Goal: Task Accomplishment & Management: Use online tool/utility

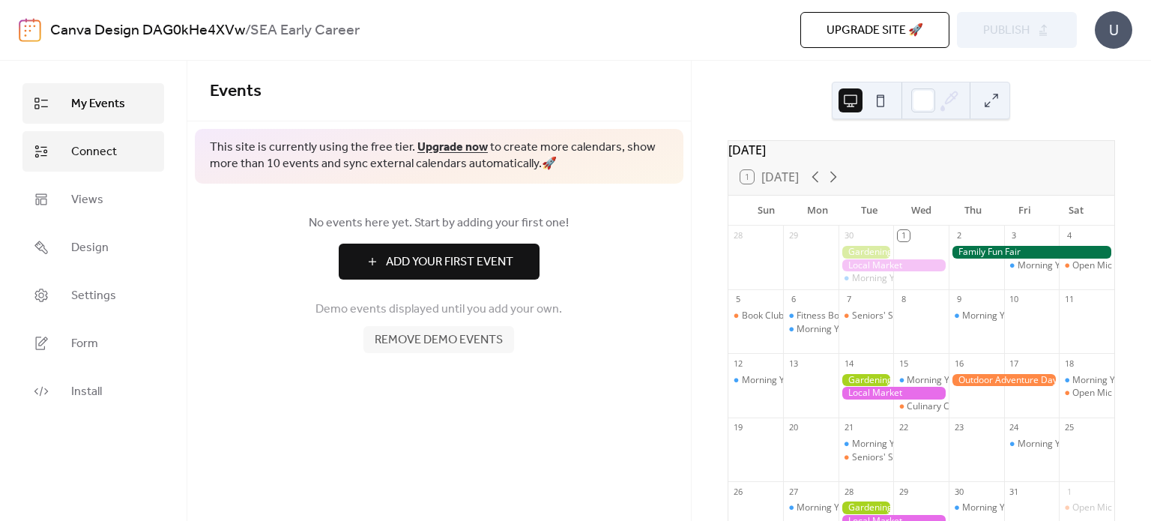
click at [88, 158] on span "Connect" at bounding box center [94, 152] width 46 height 18
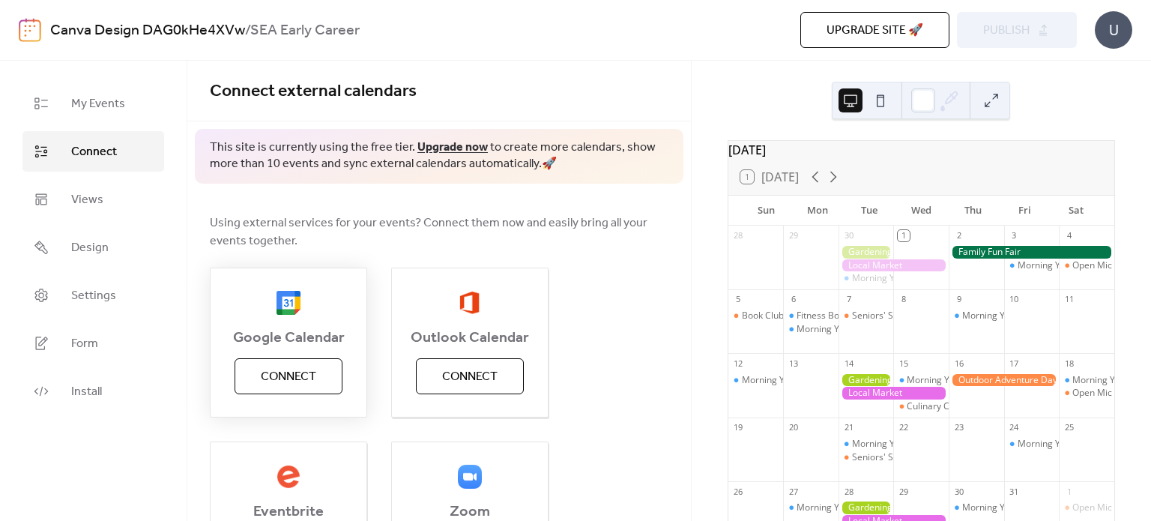
click at [272, 386] on span "Connect" at bounding box center [288, 377] width 55 height 18
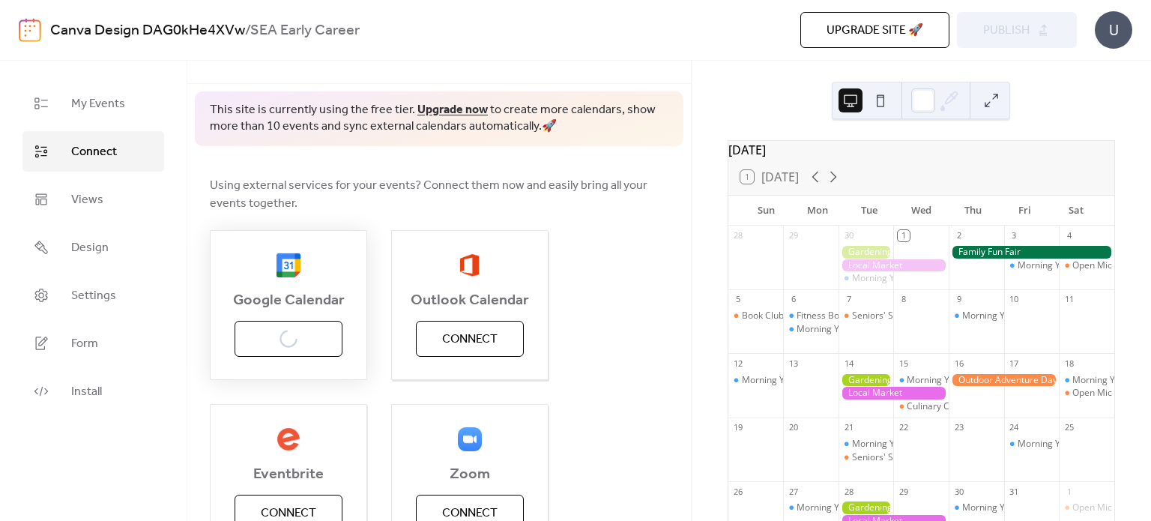
scroll to position [30, 0]
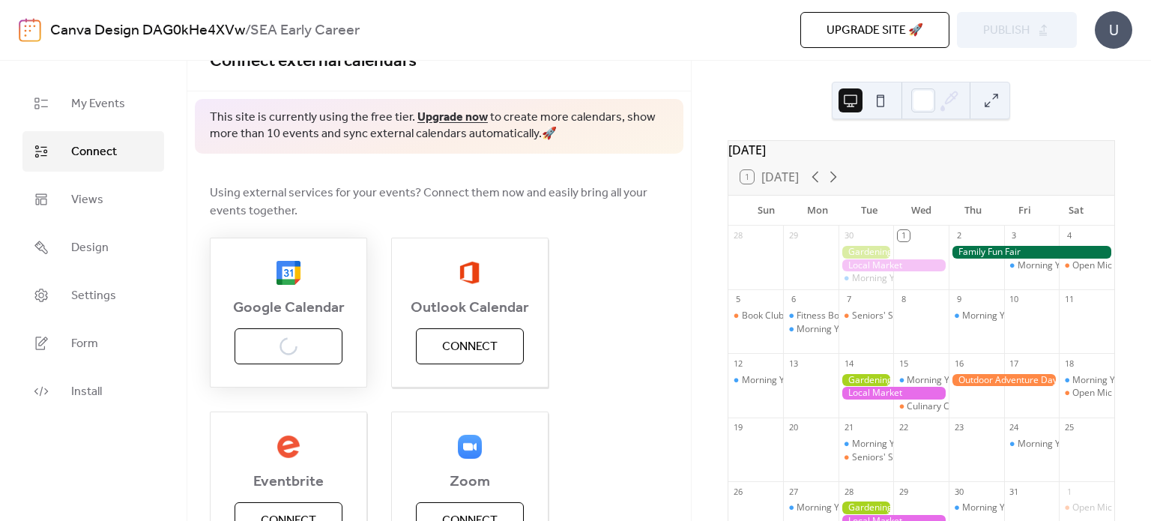
click at [291, 338] on div "Google Calendar Connect" at bounding box center [288, 312] width 157 height 150
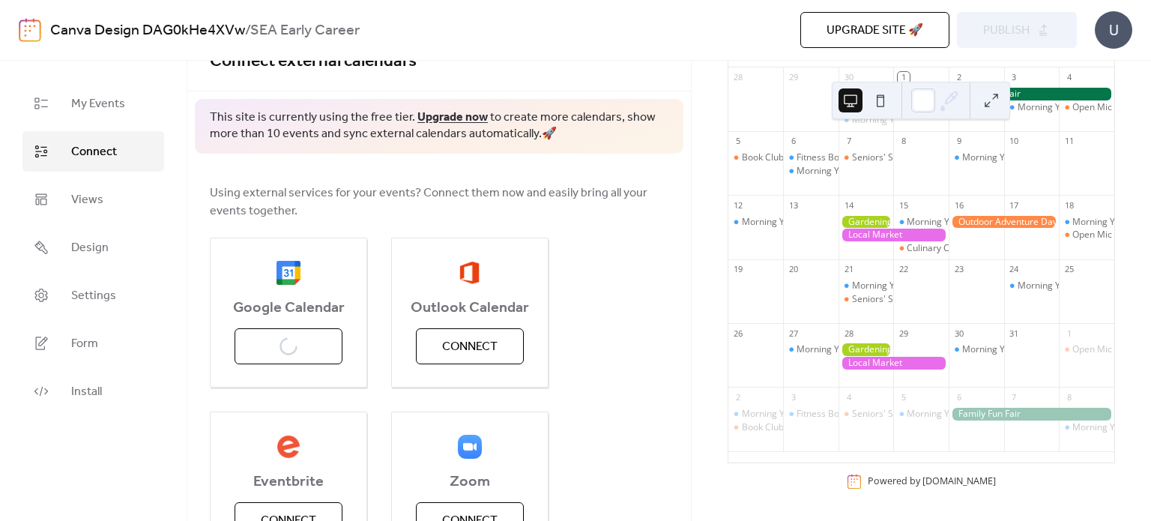
scroll to position [0, 0]
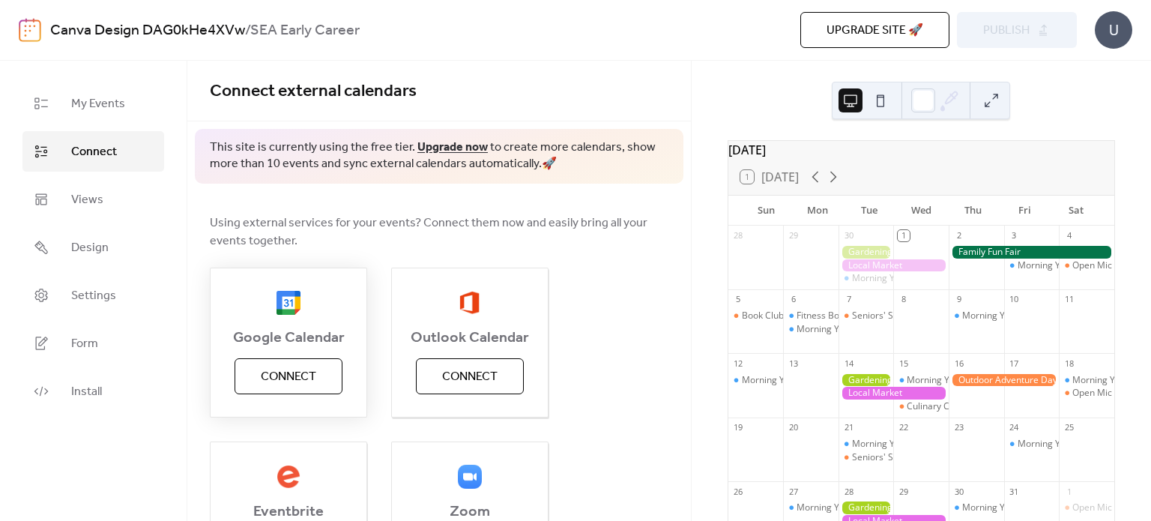
click at [306, 368] on span "Connect" at bounding box center [288, 377] width 55 height 18
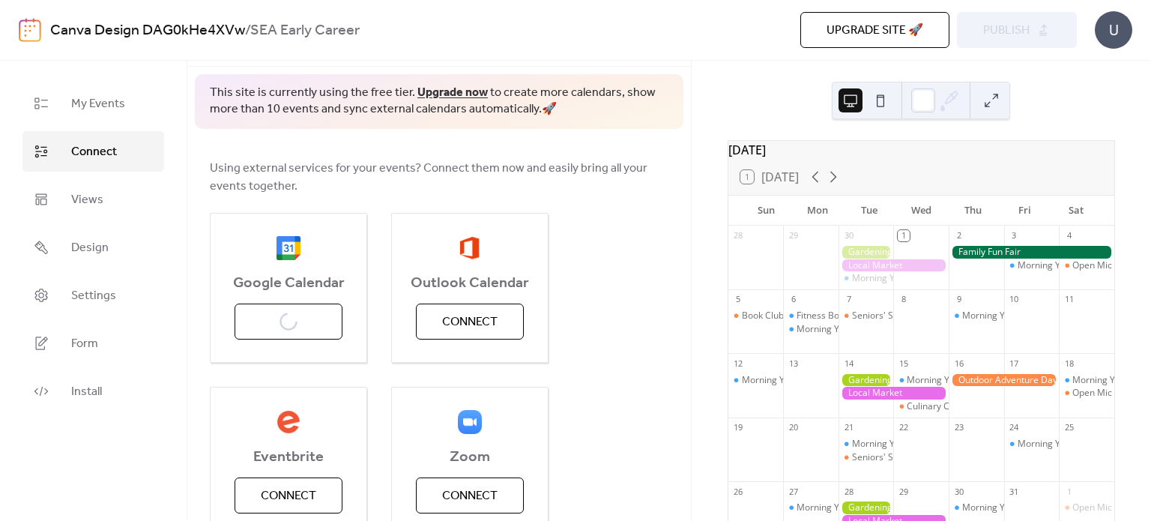
scroll to position [55, 0]
click at [301, 308] on div "Google Calendar Connect" at bounding box center [288, 287] width 157 height 150
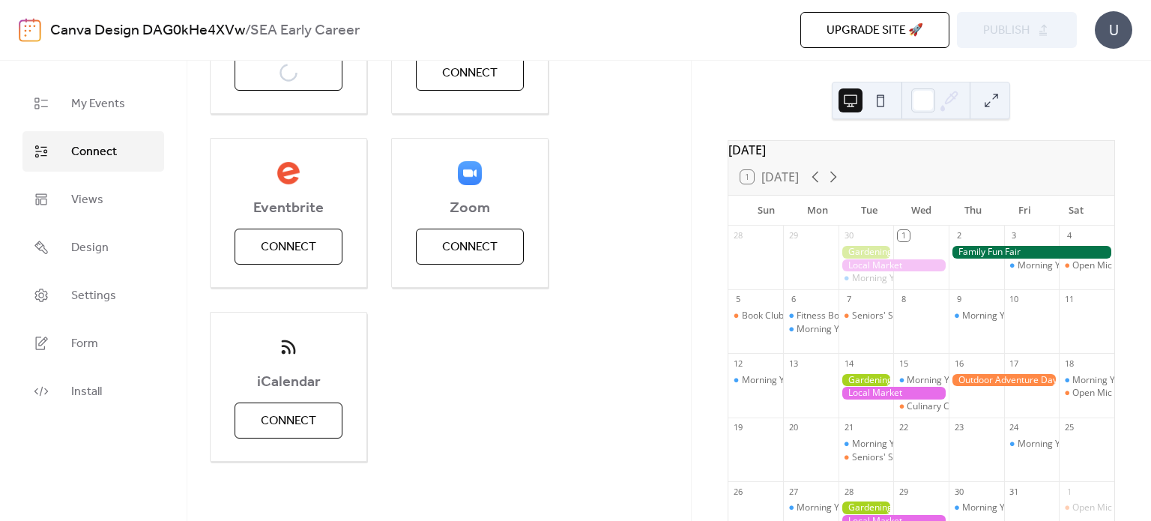
click at [876, 104] on button at bounding box center [880, 100] width 24 height 24
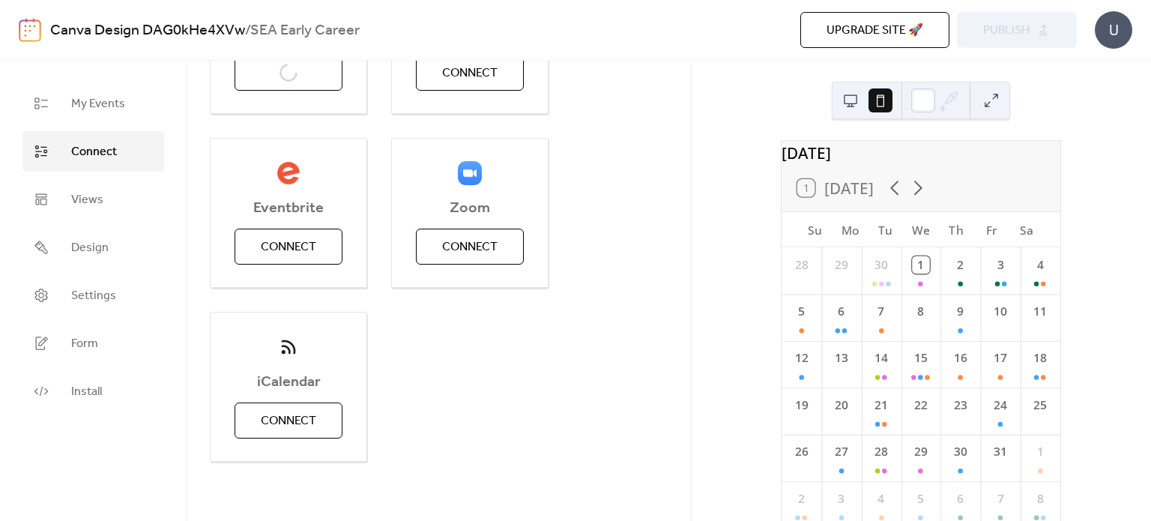
click at [846, 95] on button at bounding box center [850, 100] width 24 height 24
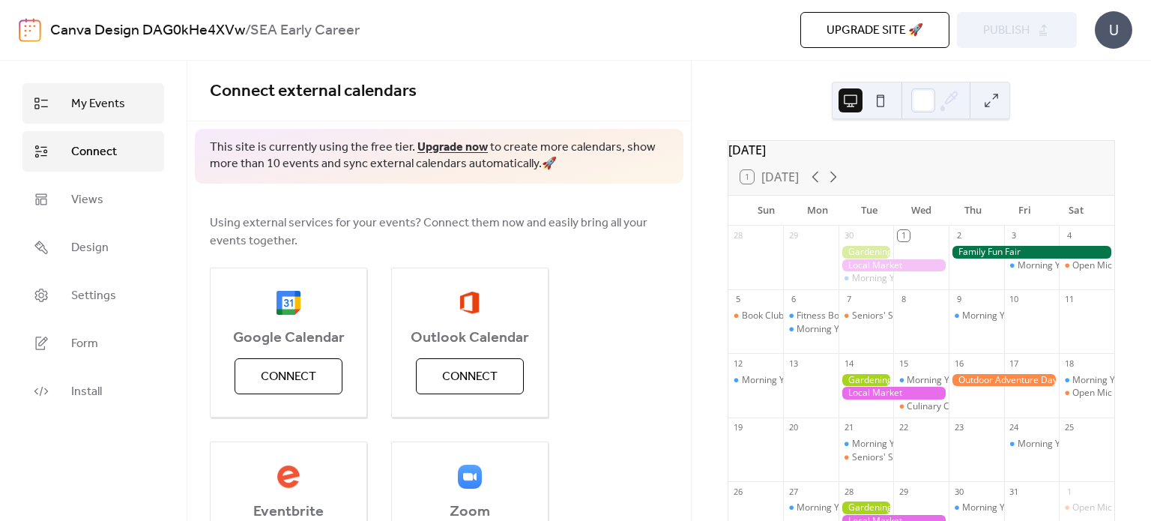
click at [105, 96] on span "My Events" at bounding box center [98, 104] width 54 height 18
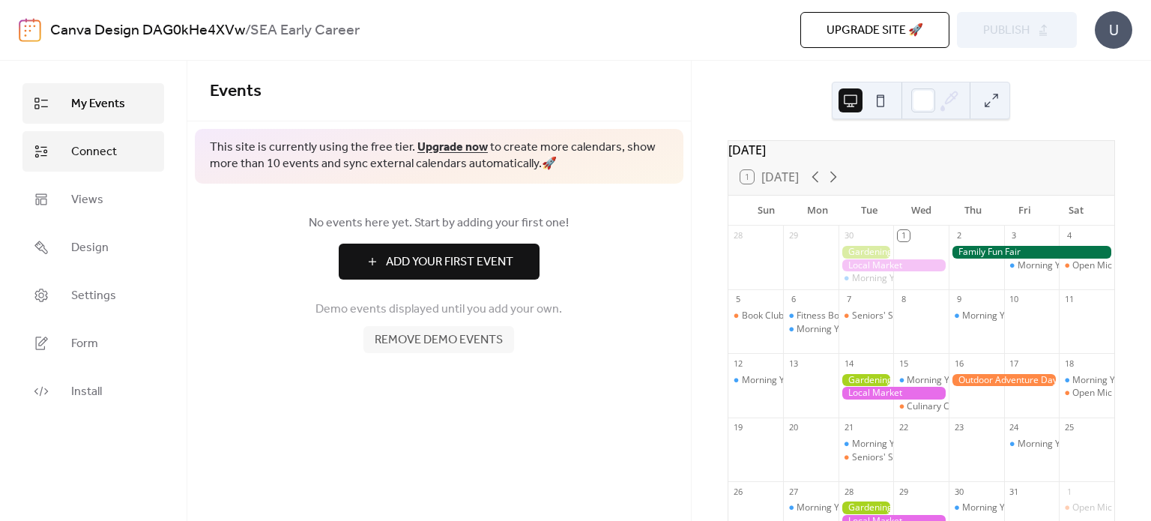
click at [92, 145] on span "Connect" at bounding box center [94, 152] width 46 height 18
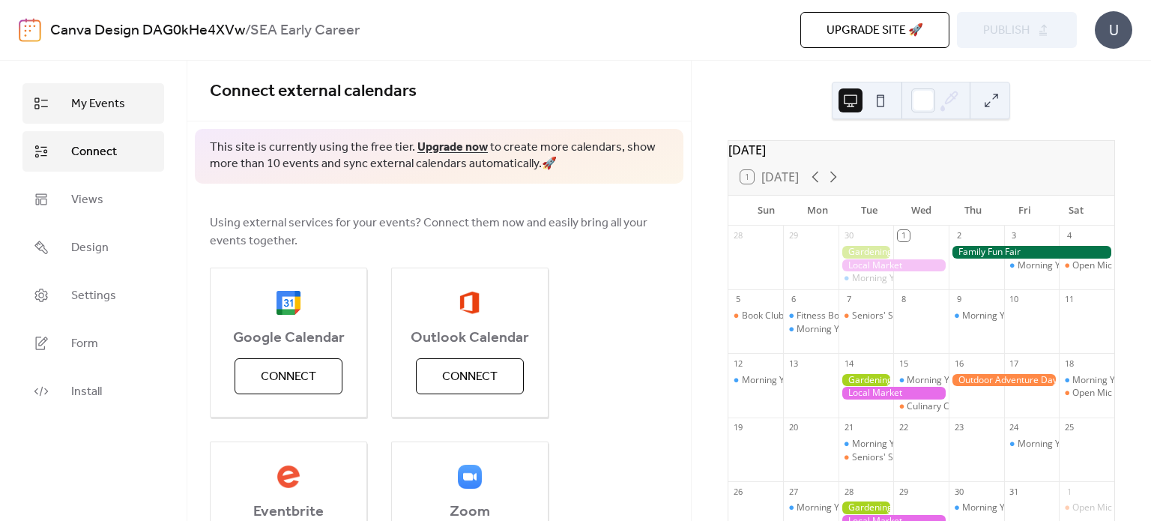
click at [97, 99] on span "My Events" at bounding box center [98, 104] width 54 height 18
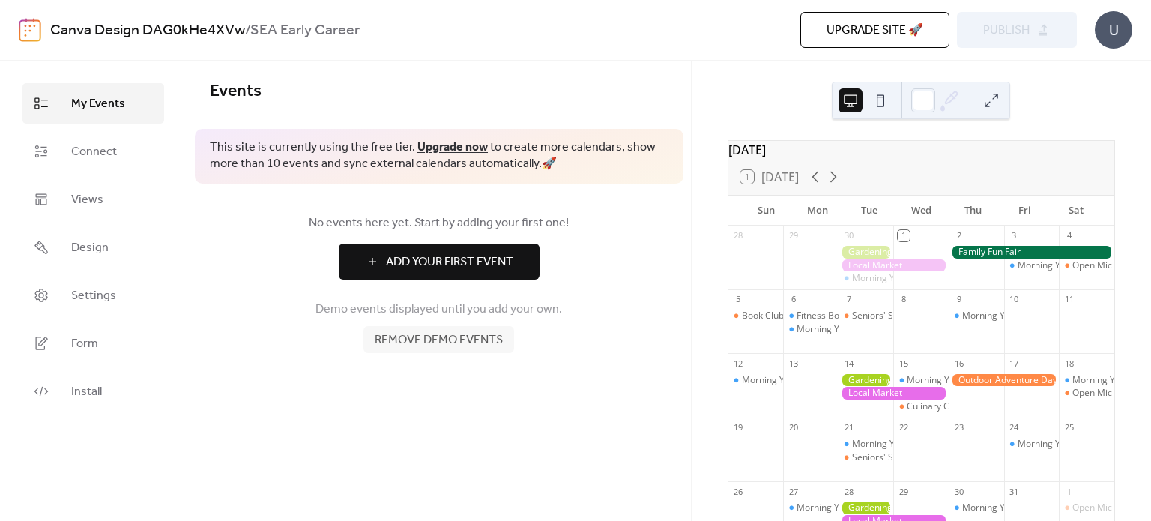
click at [438, 332] on span "Remove demo events" at bounding box center [439, 340] width 128 height 18
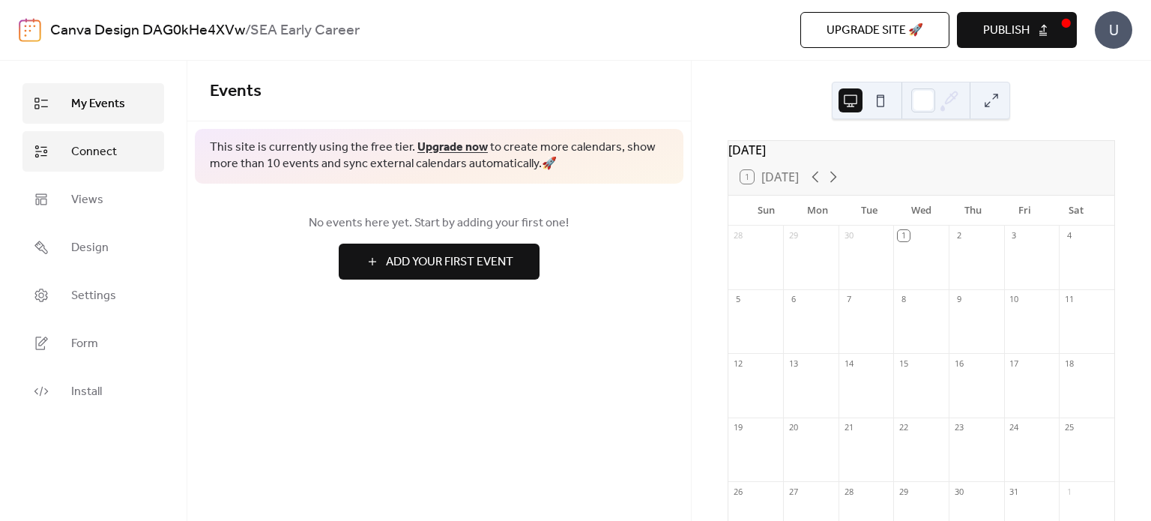
click at [93, 143] on span "Connect" at bounding box center [94, 152] width 46 height 18
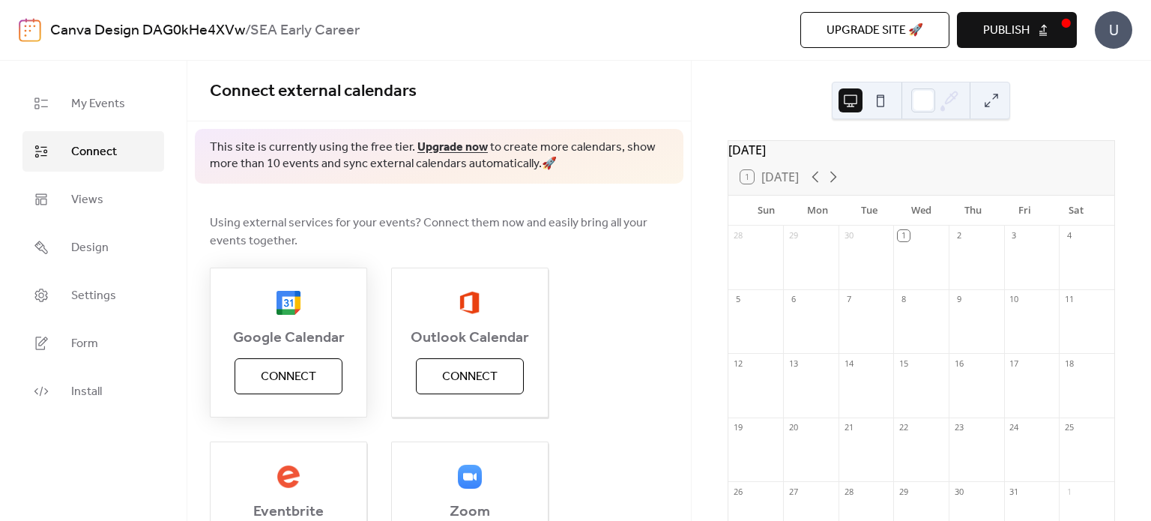
click at [304, 379] on span "Connect" at bounding box center [288, 377] width 55 height 18
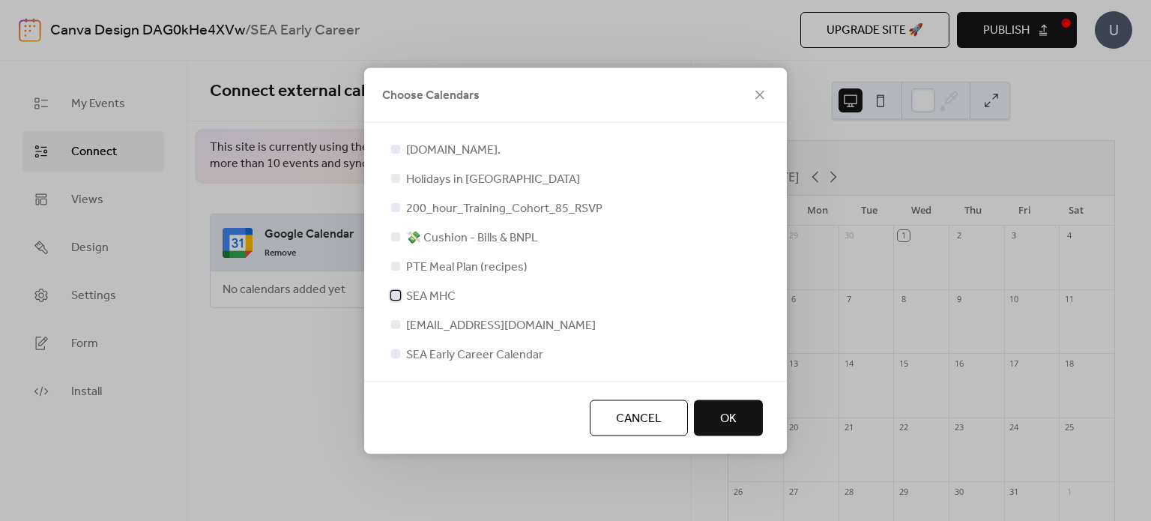
click at [395, 296] on div at bounding box center [395, 294] width 9 height 9
click at [396, 353] on div at bounding box center [395, 352] width 9 height 9
click at [393, 352] on div at bounding box center [395, 352] width 9 height 9
click at [392, 289] on div at bounding box center [395, 294] width 15 height 15
click at [396, 353] on div at bounding box center [395, 352] width 9 height 9
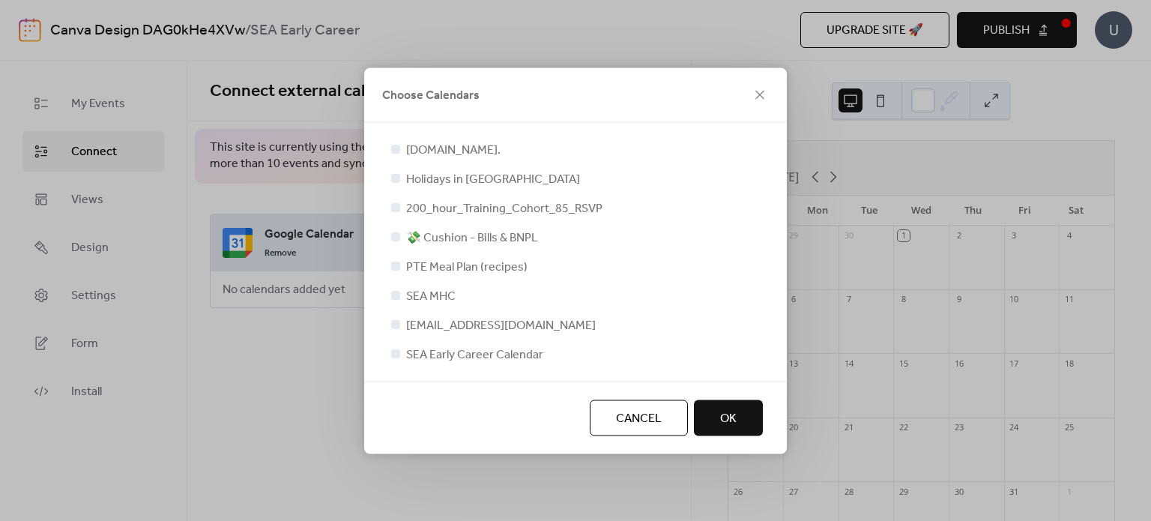
click at [755, 410] on button "OK" at bounding box center [728, 417] width 69 height 36
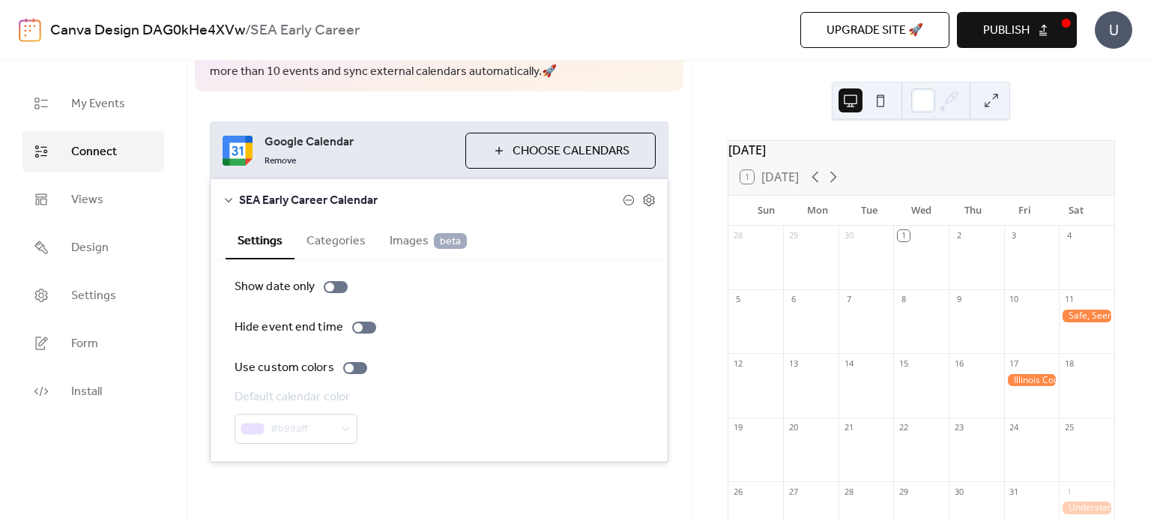
scroll to position [92, 0]
click at [354, 324] on div at bounding box center [358, 327] width 9 height 9
click at [352, 324] on div at bounding box center [364, 327] width 24 height 12
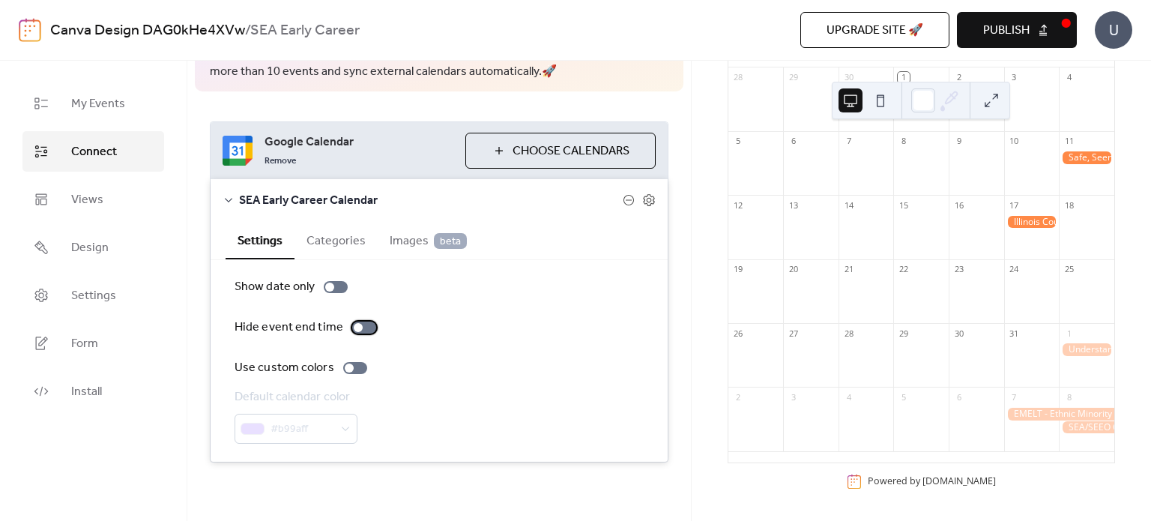
scroll to position [165, 0]
click at [1019, 28] on span "Publish" at bounding box center [1006, 31] width 46 height 18
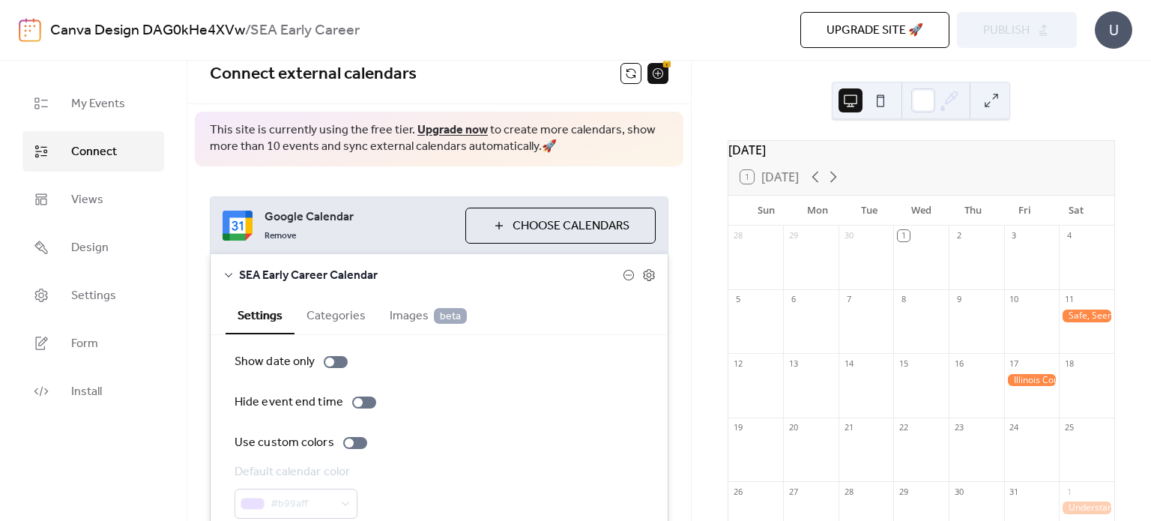
scroll to position [42, 0]
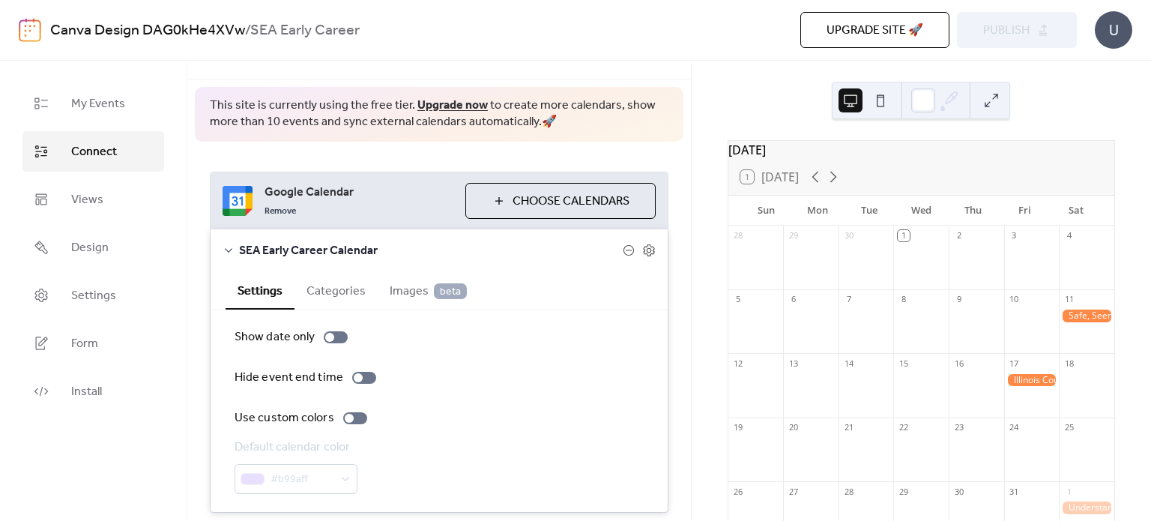
click at [342, 245] on span "SEA Early Career Calendar" at bounding box center [431, 251] width 384 height 18
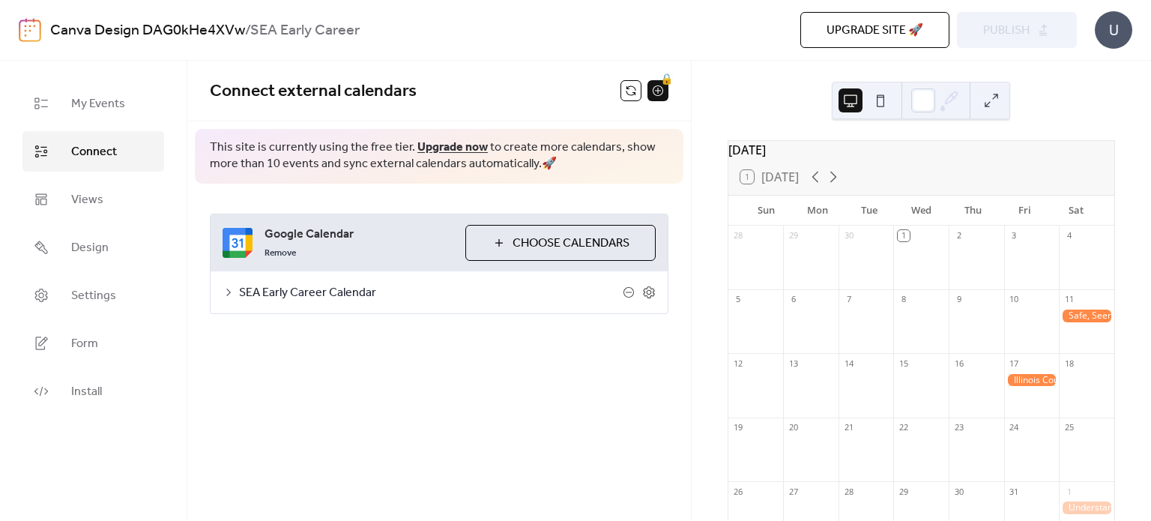
scroll to position [0, 0]
click at [237, 292] on div "SEA Early Career Calendar" at bounding box center [438, 292] width 457 height 42
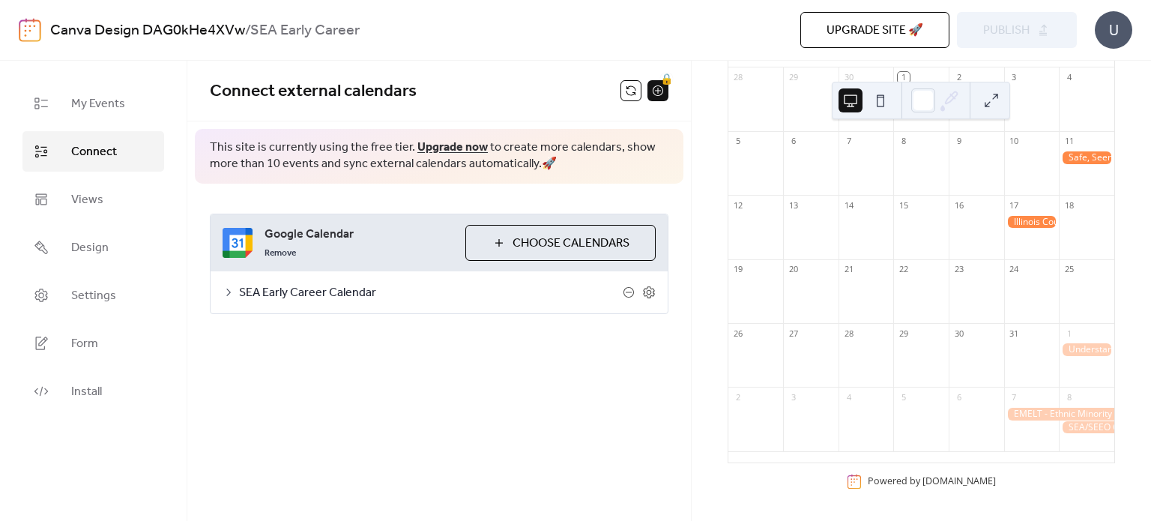
click at [823, 284] on div at bounding box center [810, 298] width 55 height 38
click at [221, 291] on div "SEA Early Career Calendar" at bounding box center [438, 292] width 457 height 42
click at [228, 290] on icon at bounding box center [228, 292] width 12 height 12
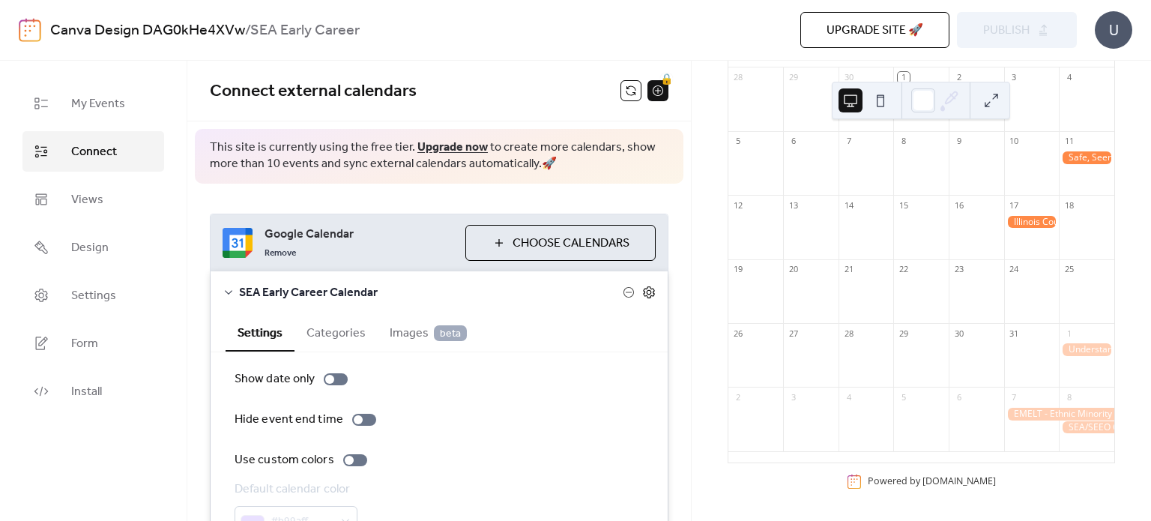
click at [644, 287] on icon at bounding box center [648, 291] width 13 height 13
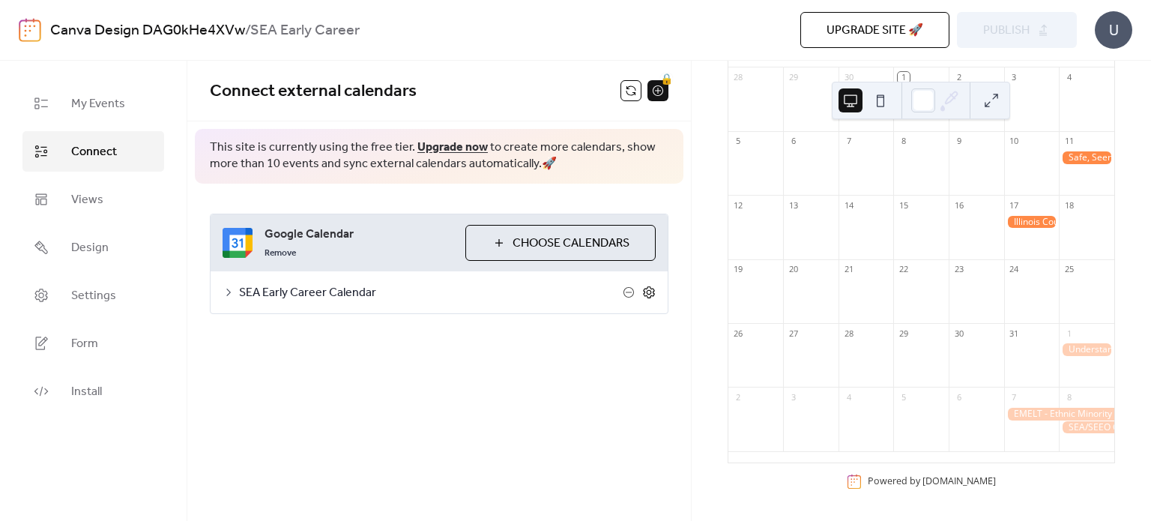
click at [644, 287] on icon at bounding box center [648, 292] width 11 height 12
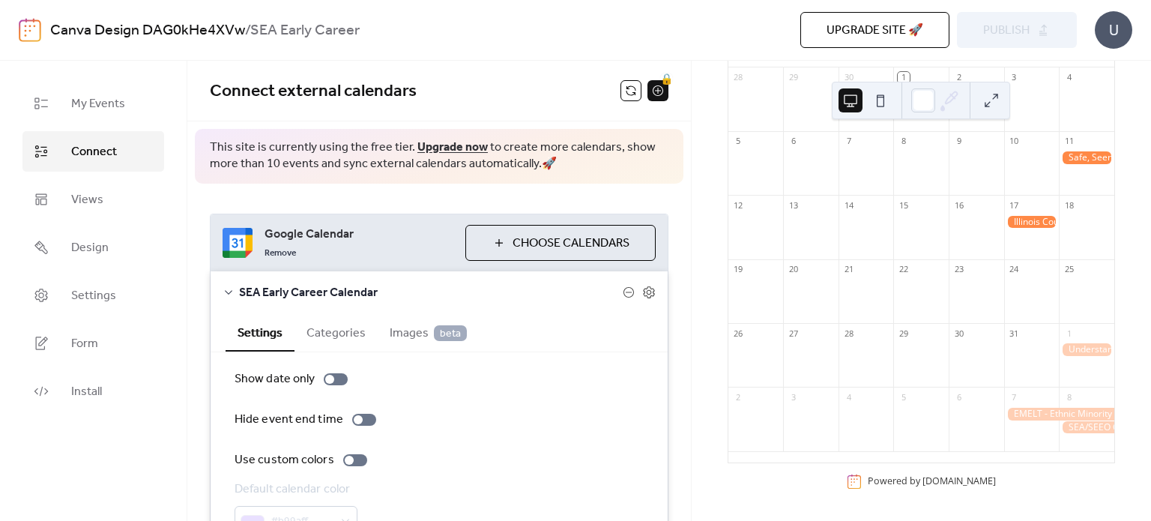
click at [648, 282] on div "SEA Early Career Calendar" at bounding box center [438, 292] width 457 height 42
click at [556, 238] on span "Choose Calendars" at bounding box center [570, 243] width 117 height 18
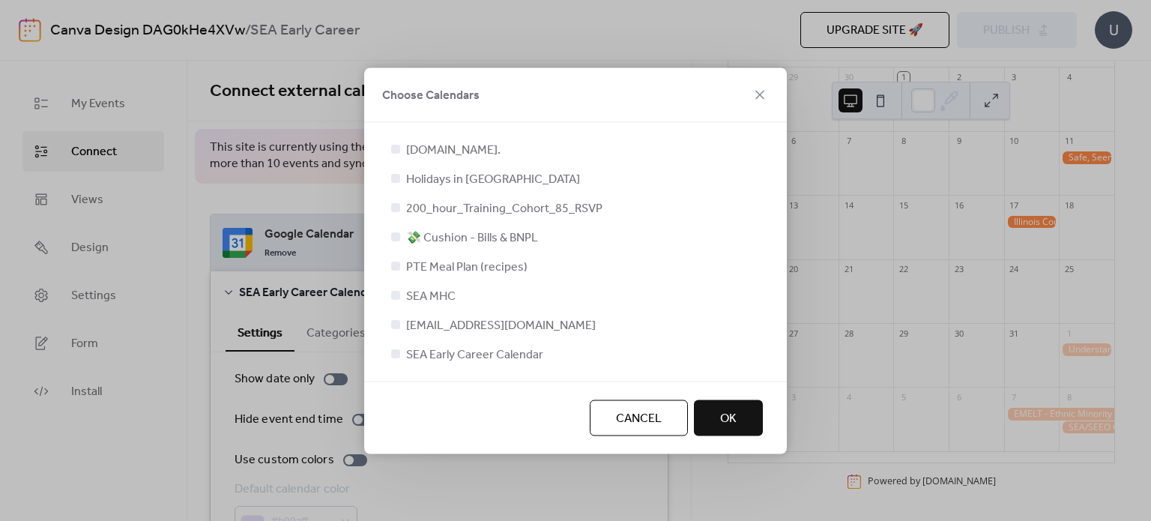
click at [664, 412] on button "Cancel" at bounding box center [639, 417] width 98 height 36
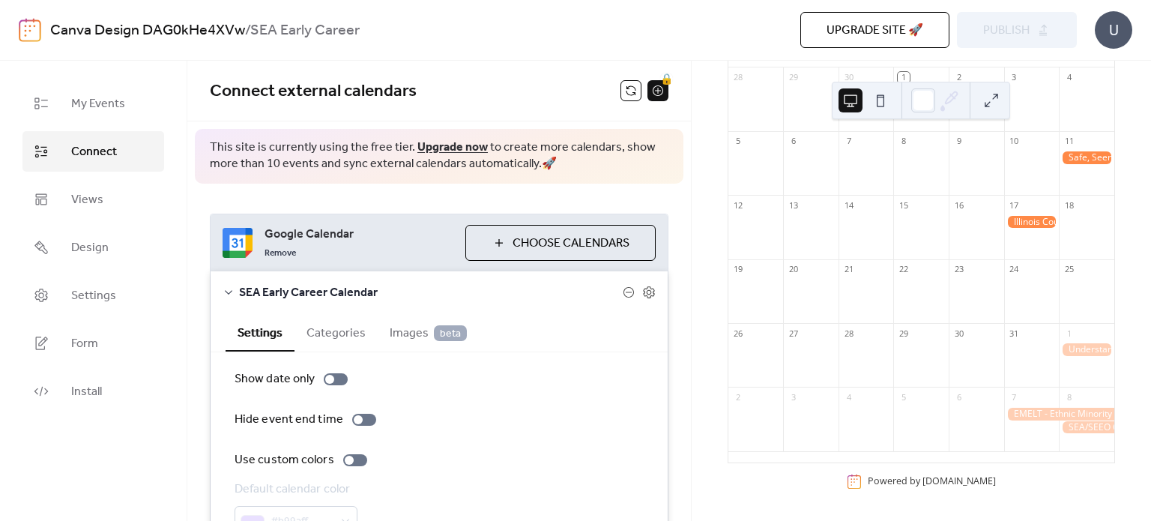
click at [360, 240] on span "Google Calendar" at bounding box center [358, 234] width 189 height 18
click at [628, 293] on icon at bounding box center [628, 292] width 12 height 12
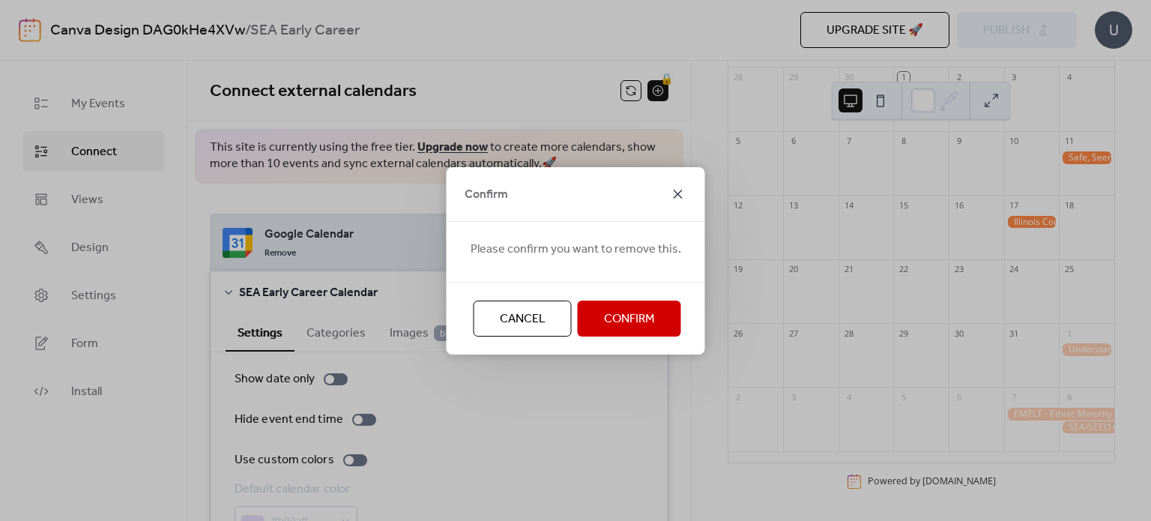
click at [677, 189] on icon at bounding box center [678, 194] width 18 height 18
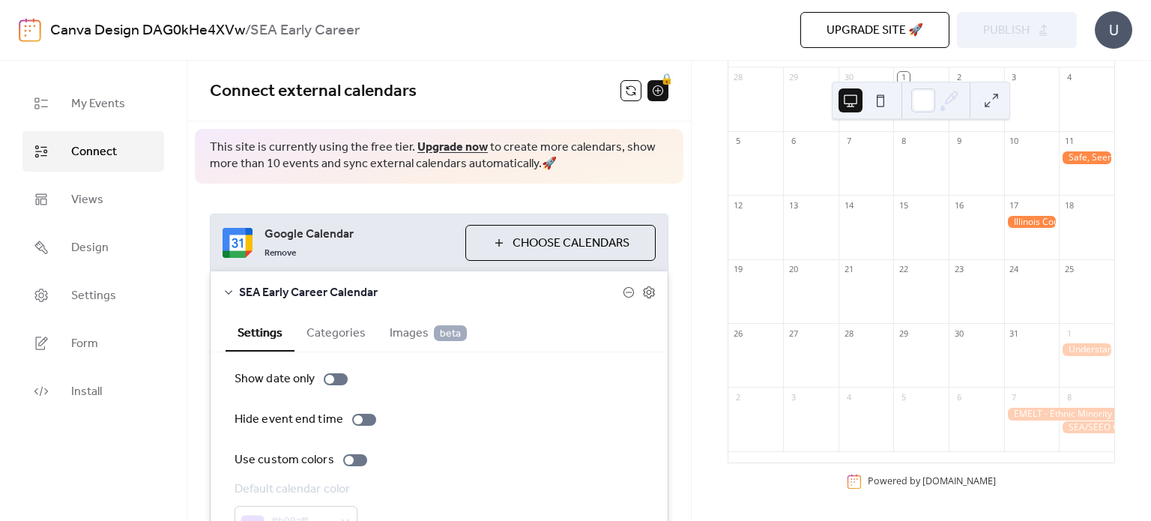
click at [260, 248] on div "Google Calendar Remove Choose Calendars" at bounding box center [438, 242] width 457 height 57
click at [94, 95] on span "My Events" at bounding box center [98, 104] width 54 height 18
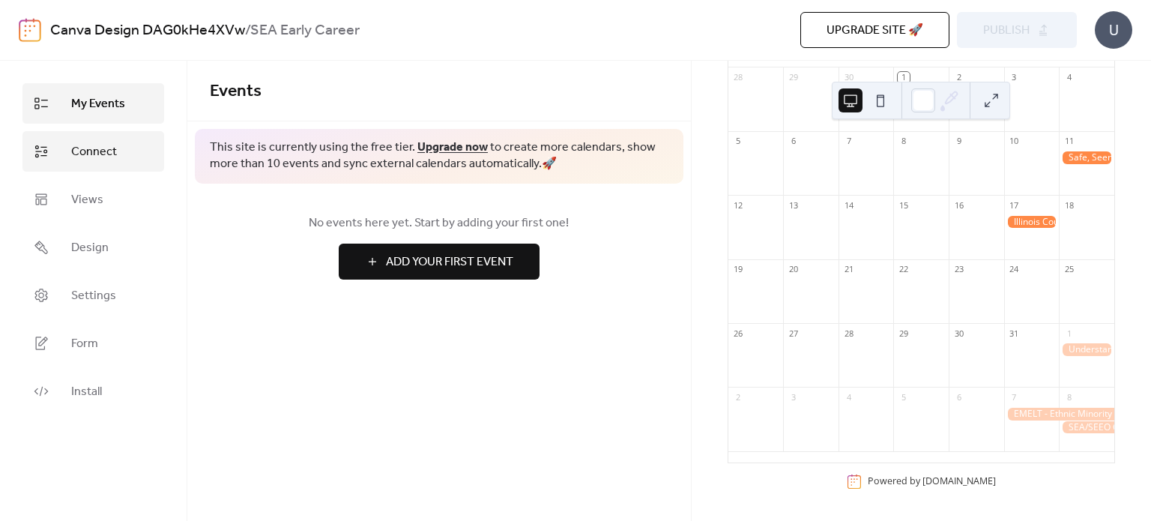
click at [96, 145] on span "Connect" at bounding box center [94, 152] width 46 height 18
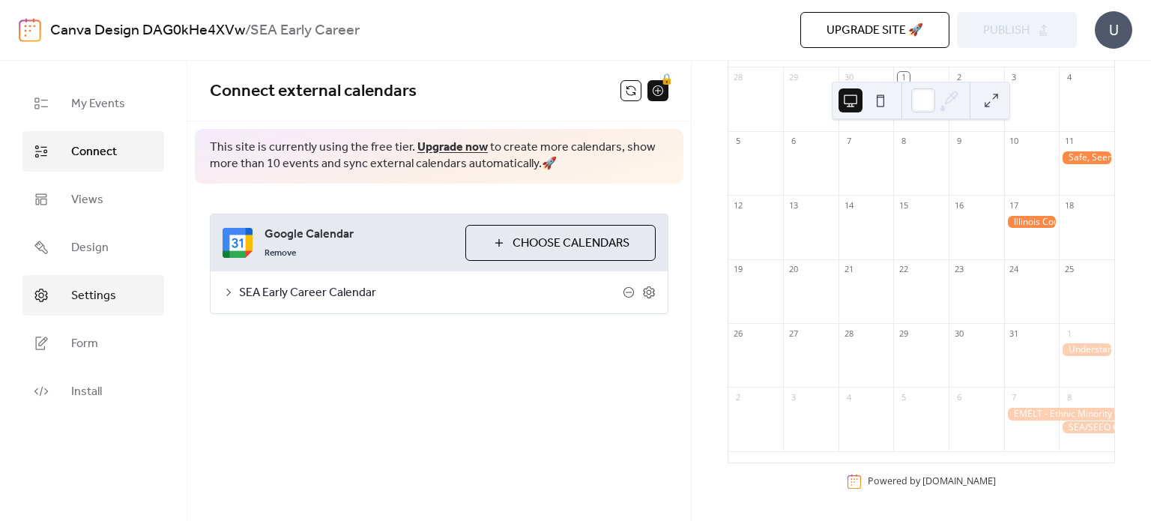
click at [120, 275] on link "Settings" at bounding box center [93, 295] width 142 height 40
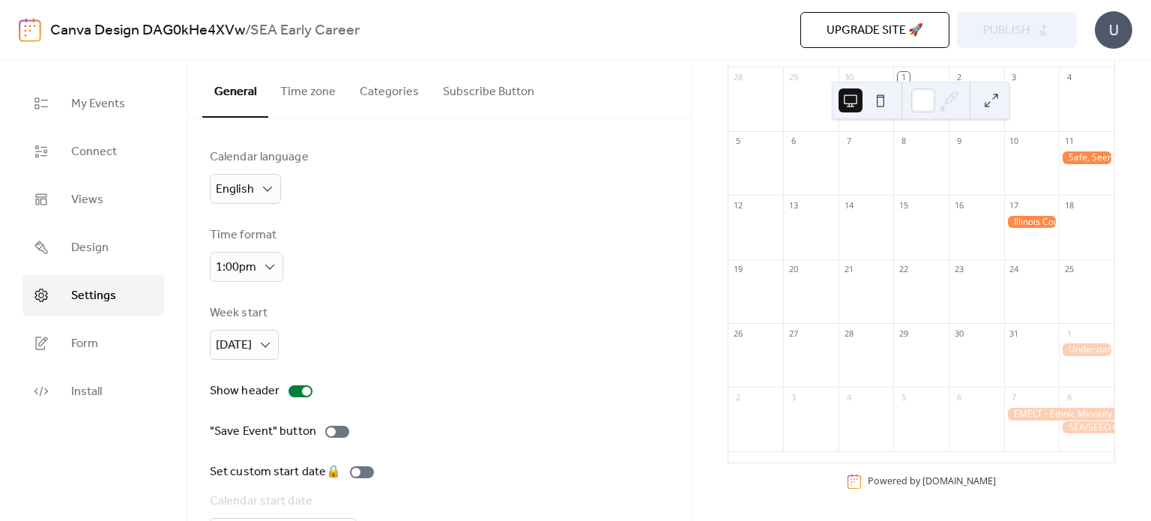
scroll to position [96, 0]
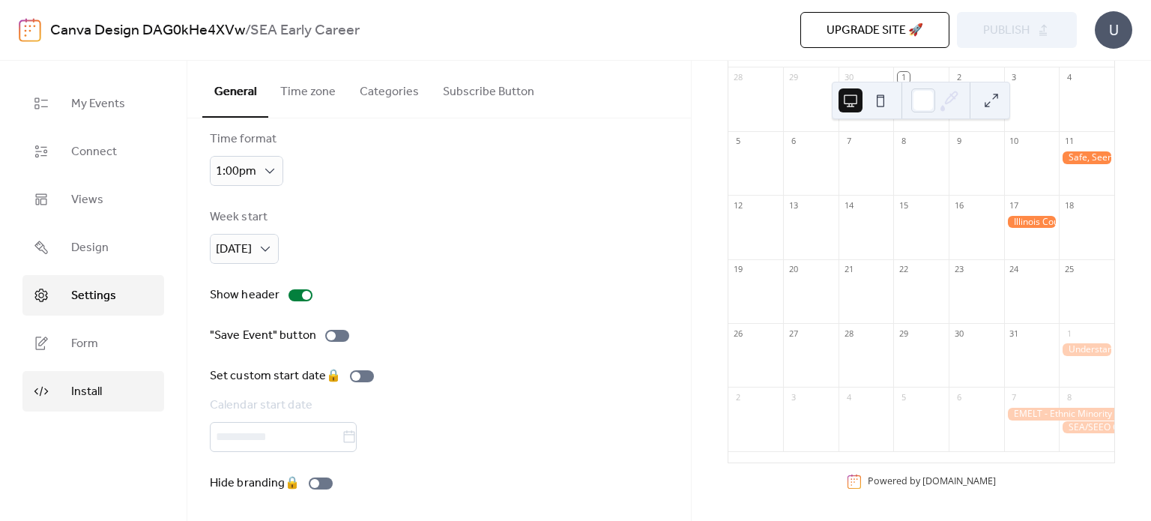
click at [92, 378] on link "Install" at bounding box center [93, 391] width 142 height 40
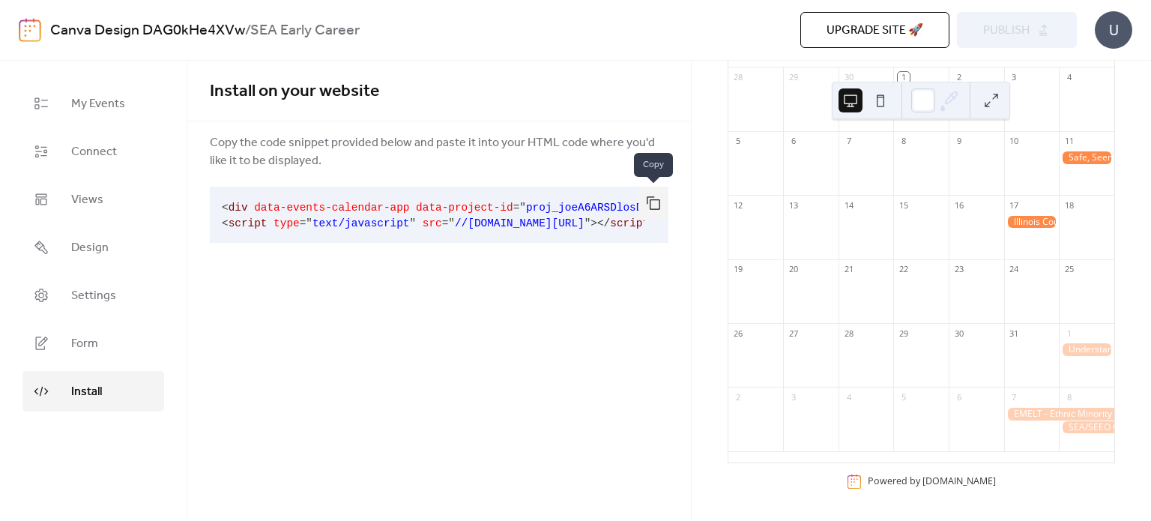
click at [656, 200] on button "button" at bounding box center [653, 203] width 30 height 33
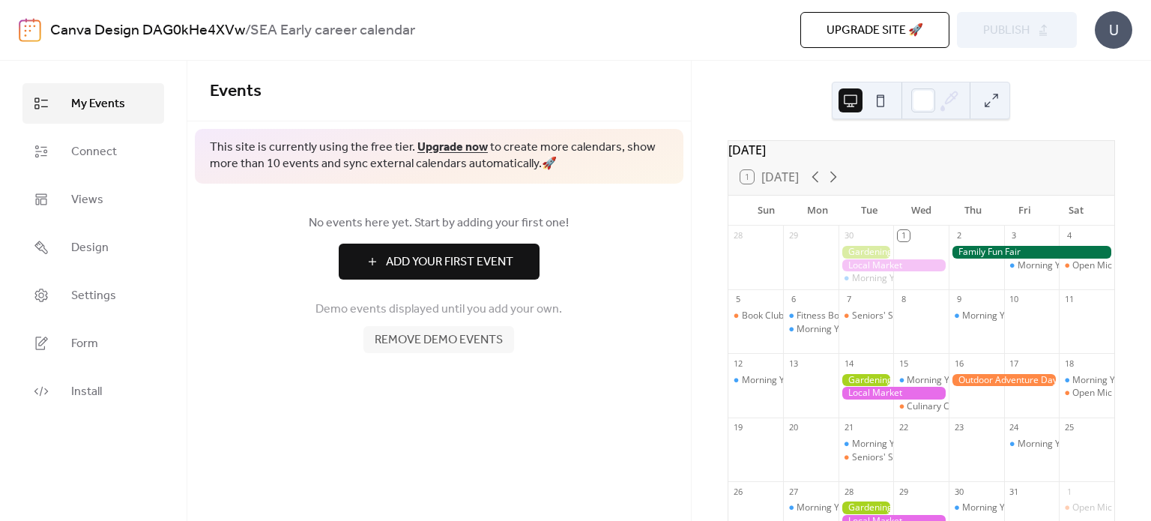
click at [480, 339] on span "Remove demo events" at bounding box center [439, 340] width 128 height 18
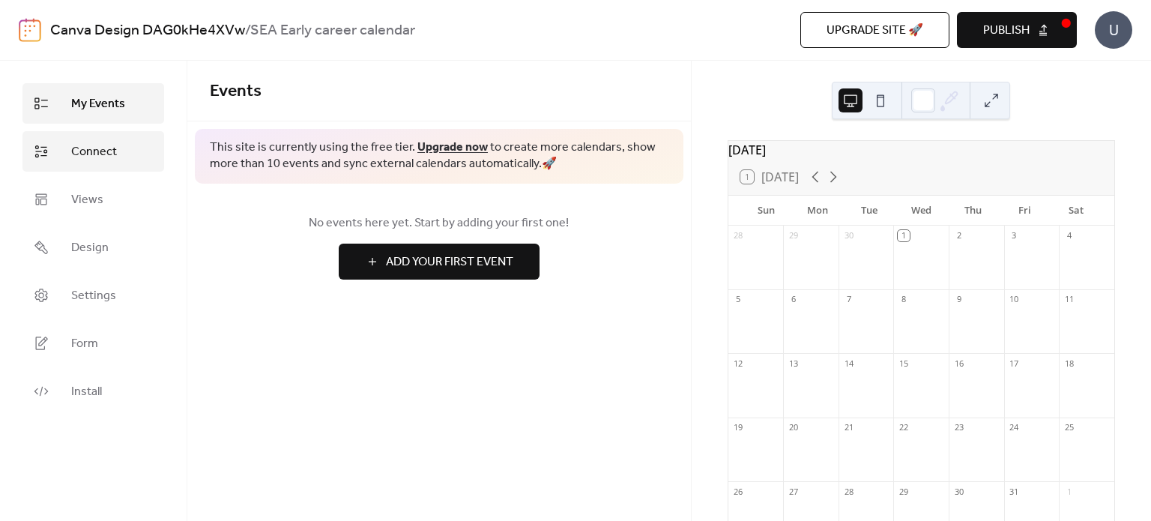
click at [94, 156] on span "Connect" at bounding box center [94, 152] width 46 height 18
